Goal: Find specific page/section: Find specific page/section

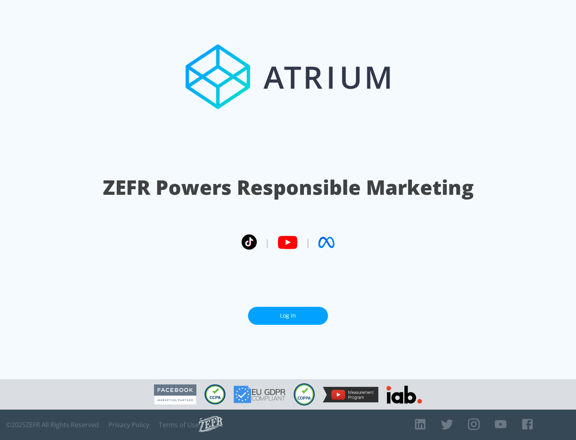
click at [288, 315] on link "Log In" at bounding box center [288, 316] width 80 height 18
